Goal: Information Seeking & Learning: Learn about a topic

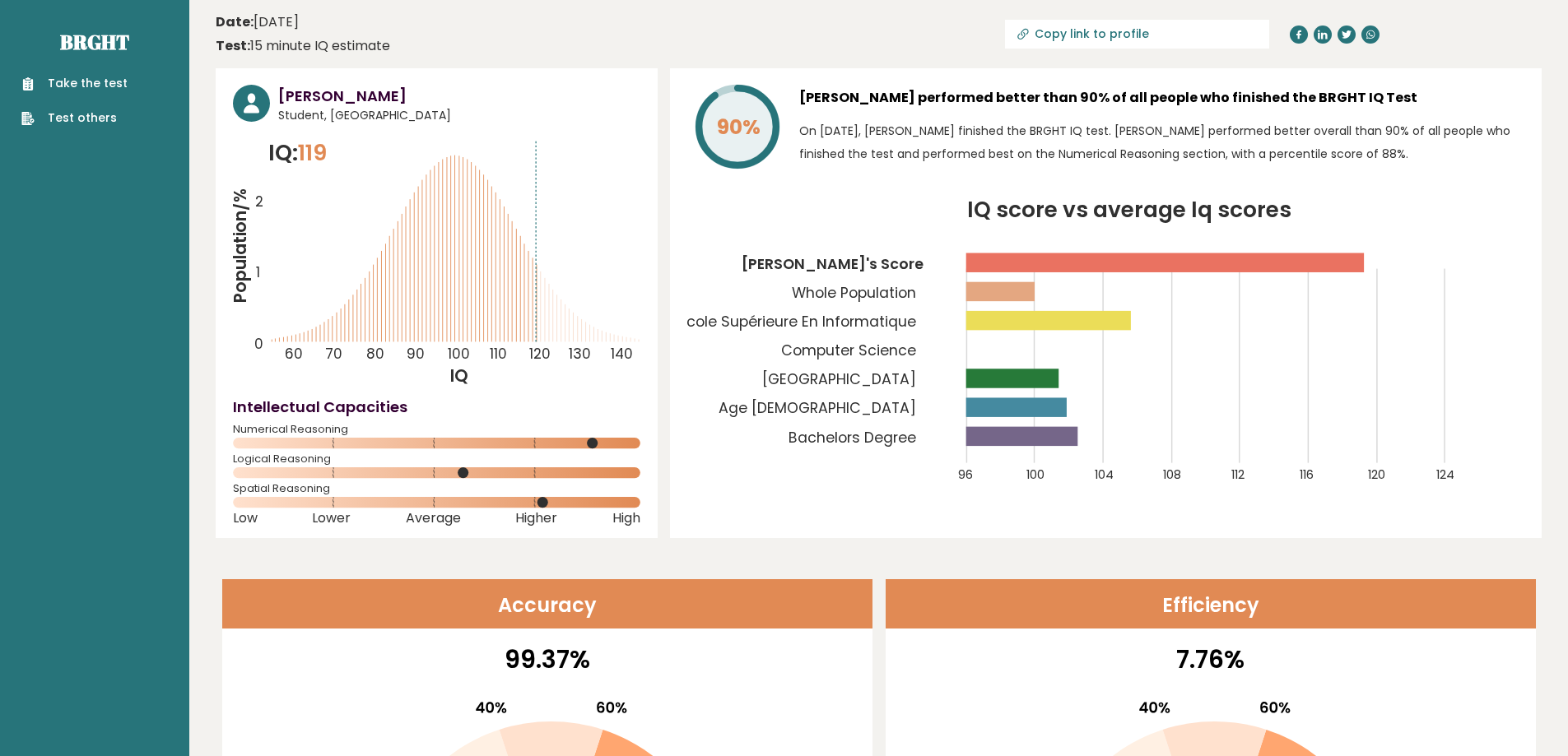
drag, startPoint x: 535, startPoint y: 185, endPoint x: 535, endPoint y: 258, distance: 73.0
click at [535, 258] on icon "Population/% IQ 0 1 2 60 70 80 90 100 110 120 130 140" at bounding box center [437, 262] width 408 height 251
drag, startPoint x: 534, startPoint y: 261, endPoint x: 529, endPoint y: 269, distance: 9.4
click at [532, 269] on icon "Population/% IQ 0 1 2 60 70 80 90 100 110 120 130 140" at bounding box center [437, 262] width 408 height 251
drag, startPoint x: 529, startPoint y: 269, endPoint x: 516, endPoint y: 266, distance: 13.3
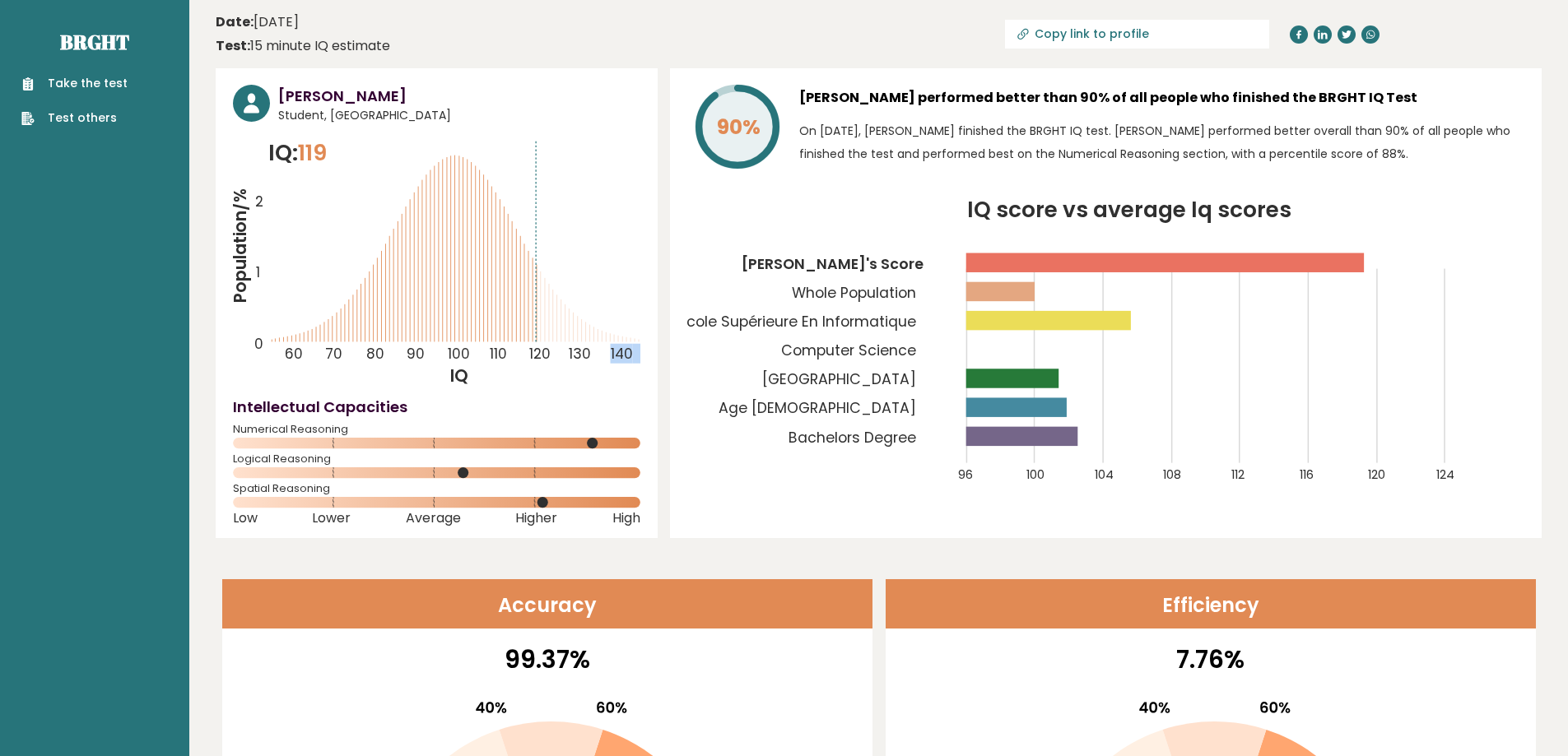
click at [524, 269] on g at bounding box center [455, 240] width 367 height 202
drag, startPoint x: 513, startPoint y: 265, endPoint x: 502, endPoint y: 259, distance: 12.5
click at [512, 265] on icon "Population/% IQ 0 1 2 60 70 80 90 100 110 120 130 140" at bounding box center [437, 262] width 408 height 251
click at [501, 258] on icon "Population/% IQ 0 1 2 60 70 80 90 100 110 120 130 140" at bounding box center [437, 262] width 408 height 251
click at [490, 253] on icon "Population/% IQ 0 1 2 60 70 80 90 100 110 120 130 140" at bounding box center [437, 262] width 408 height 251
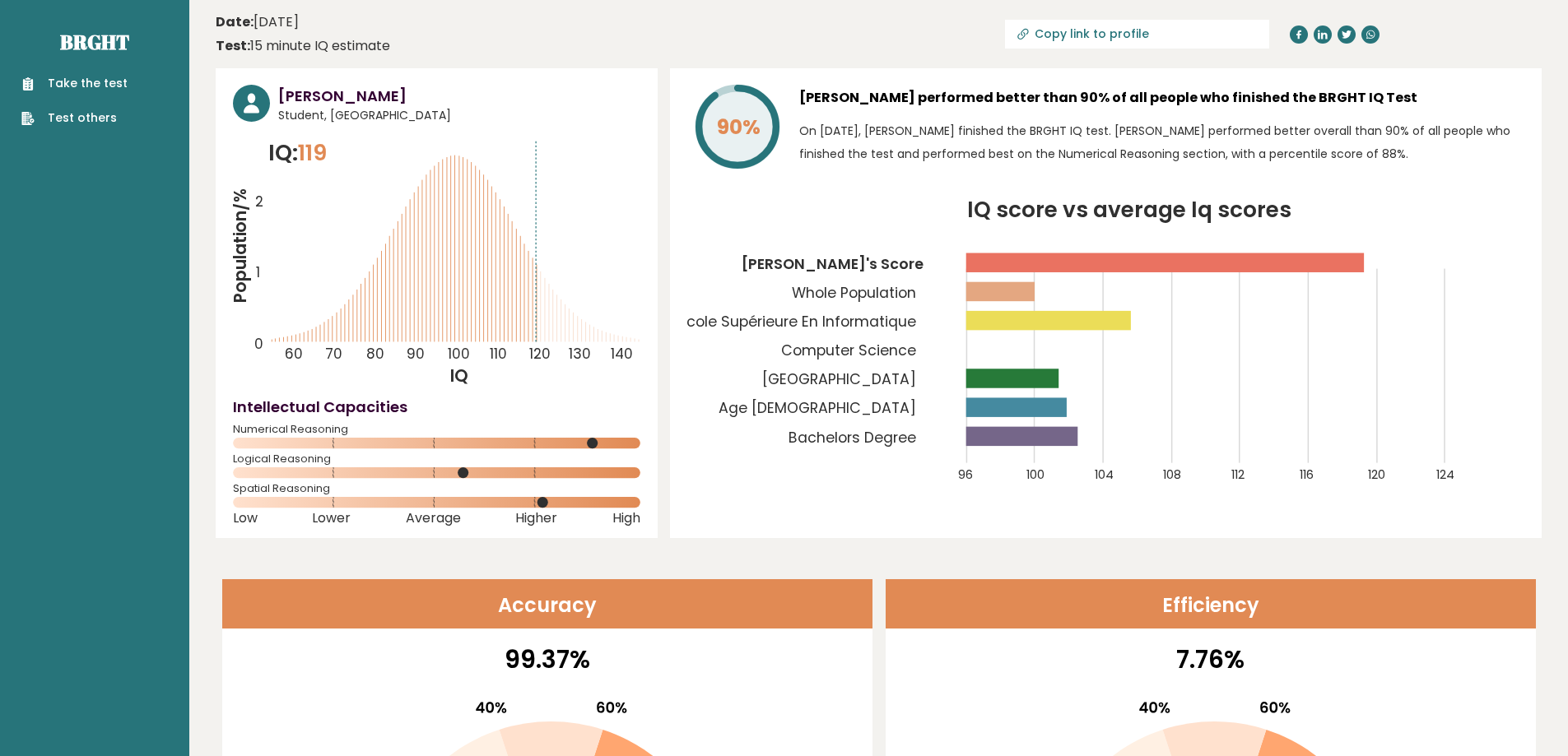
click at [481, 235] on icon "Population/% IQ 0 1 2 60 70 80 90 100 110 120 130 140" at bounding box center [437, 262] width 408 height 251
click at [481, 230] on icon "Population/% IQ 0 1 2 60 70 80 90 100 110 120 130 140" at bounding box center [437, 262] width 408 height 251
